Goal: Navigation & Orientation: Find specific page/section

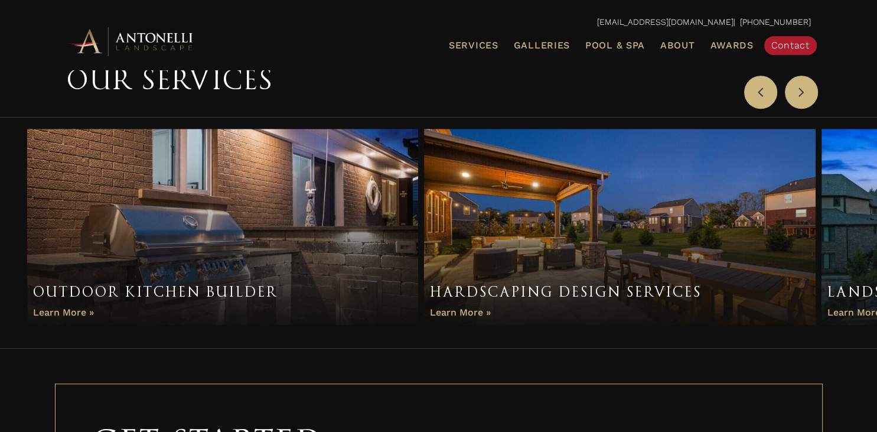
scroll to position [748, 0]
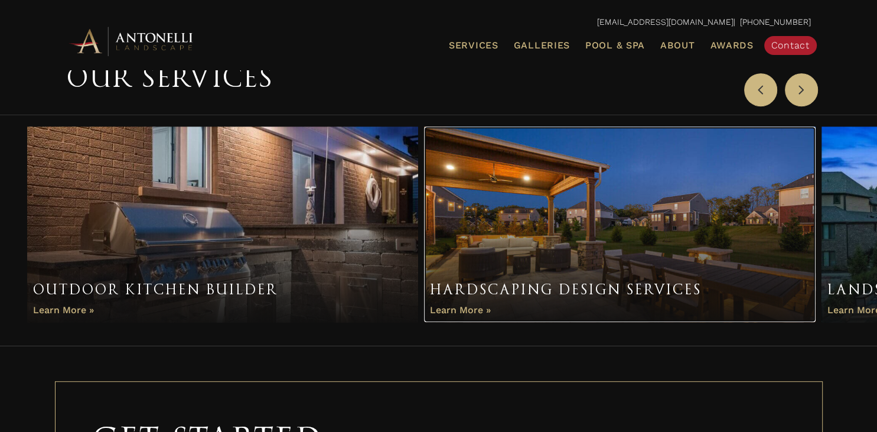
click at [500, 248] on link "Item 2 of 3" at bounding box center [619, 223] width 391 height 195
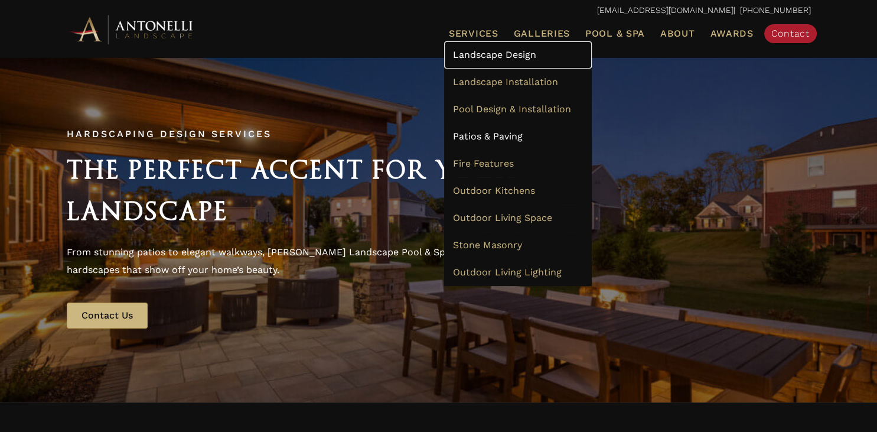
click at [471, 57] on span "Landscape Design" at bounding box center [494, 54] width 83 height 11
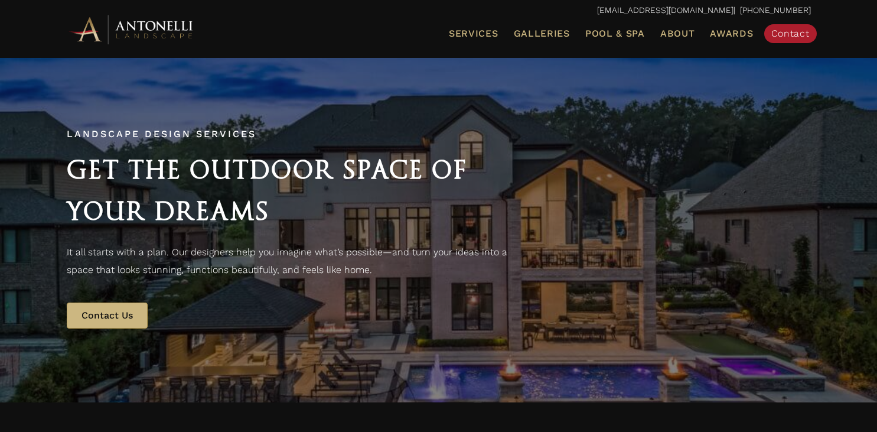
scroll to position [624, 0]
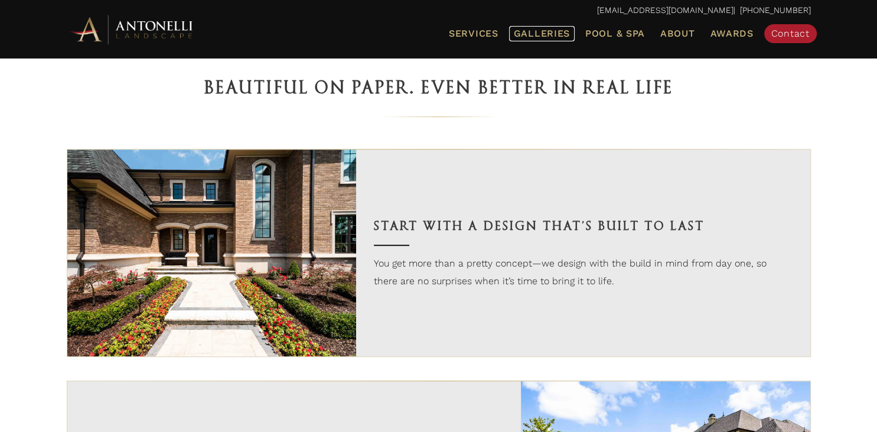
click at [560, 35] on span "Galleries" at bounding box center [542, 33] width 56 height 11
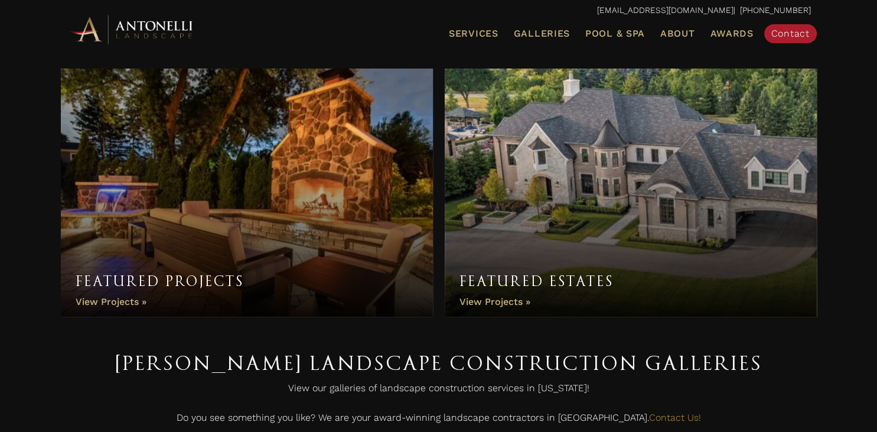
click at [314, 233] on link "Featured Projects" at bounding box center [247, 192] width 372 height 248
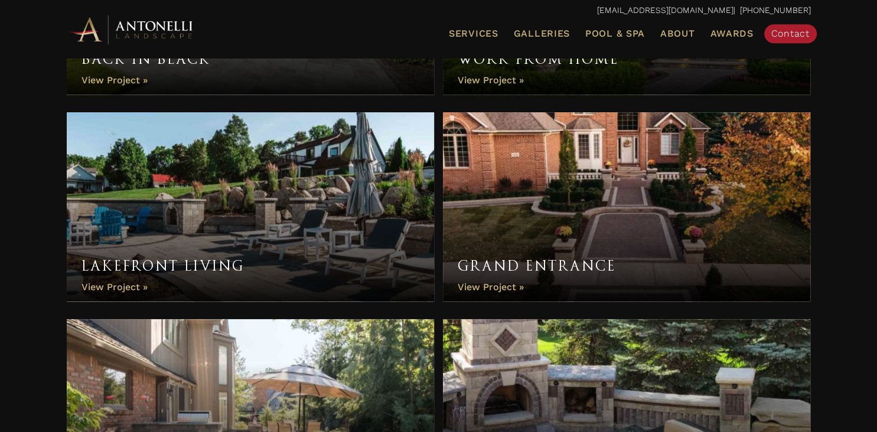
scroll to position [997, 0]
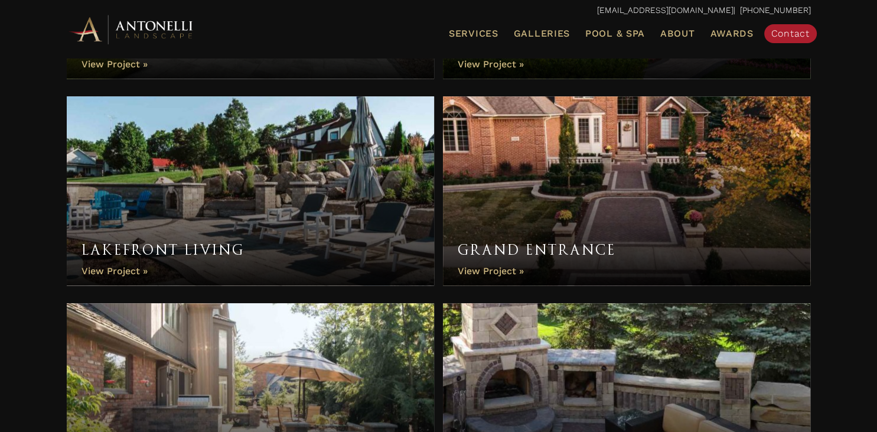
click at [230, 253] on link "Lakefront Living" at bounding box center [251, 190] width 368 height 189
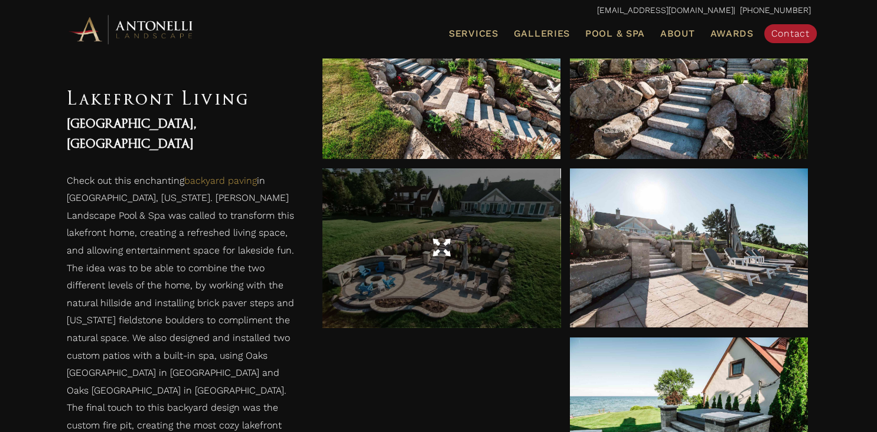
scroll to position [561, 0]
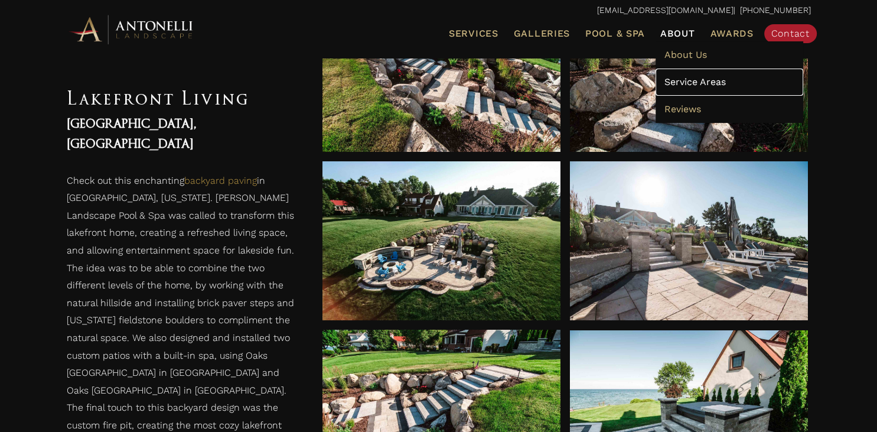
click at [689, 84] on span "Service Areas" at bounding box center [694, 81] width 61 height 11
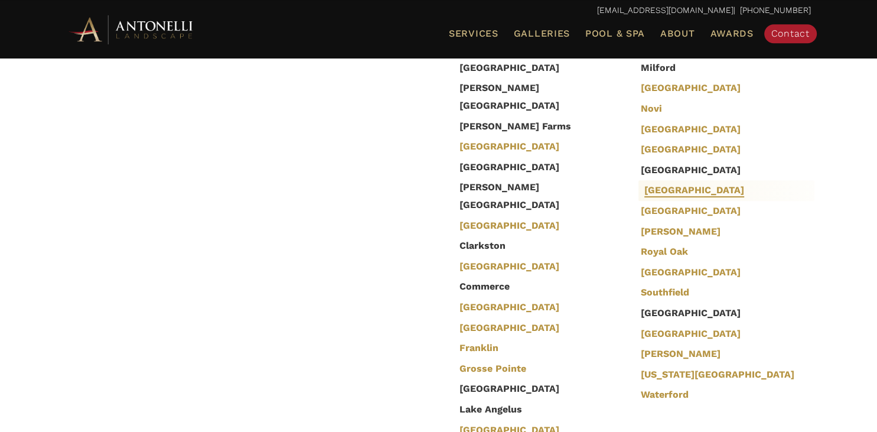
scroll to position [436, 0]
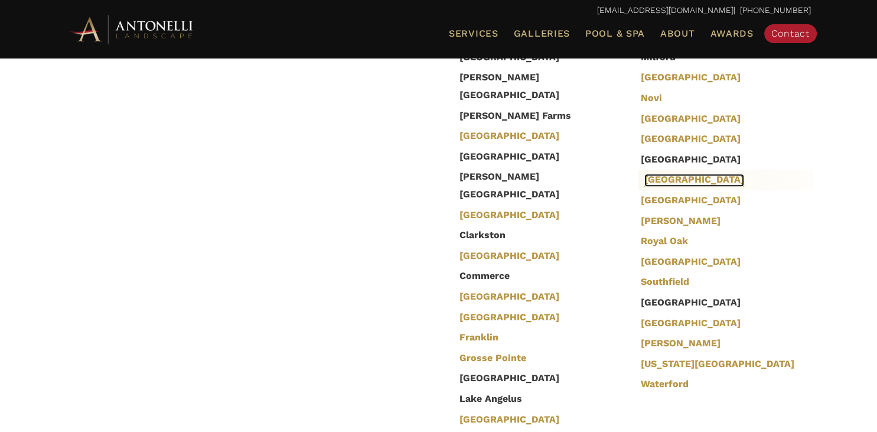
click at [660, 178] on link "[GEOGRAPHIC_DATA]" at bounding box center [694, 180] width 100 height 13
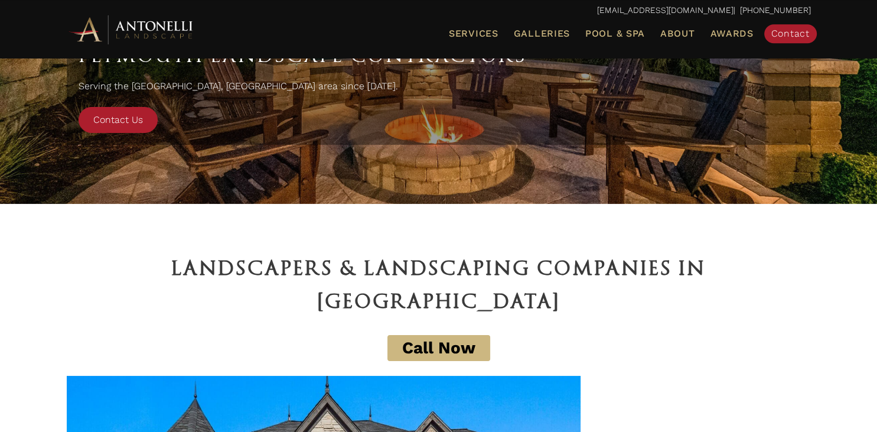
scroll to position [62, 0]
